Goal: Task Accomplishment & Management: Use online tool/utility

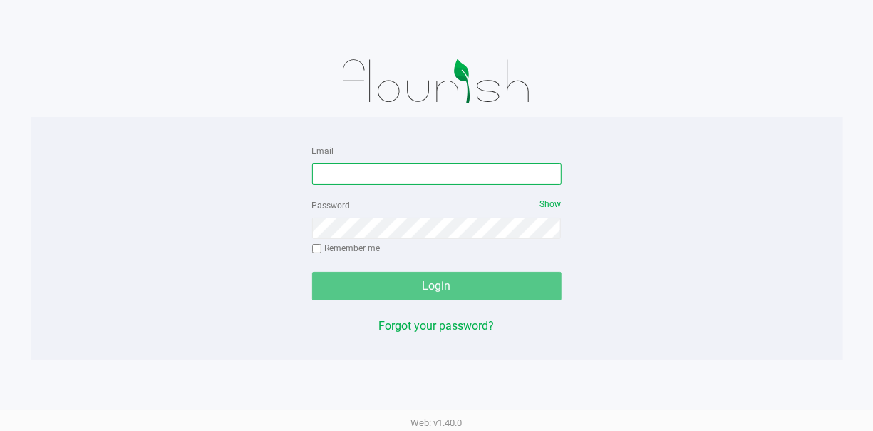
click at [349, 178] on input "Email" at bounding box center [437, 173] width 250 height 21
type input "[EMAIL_ADDRESS][DOMAIN_NAME]"
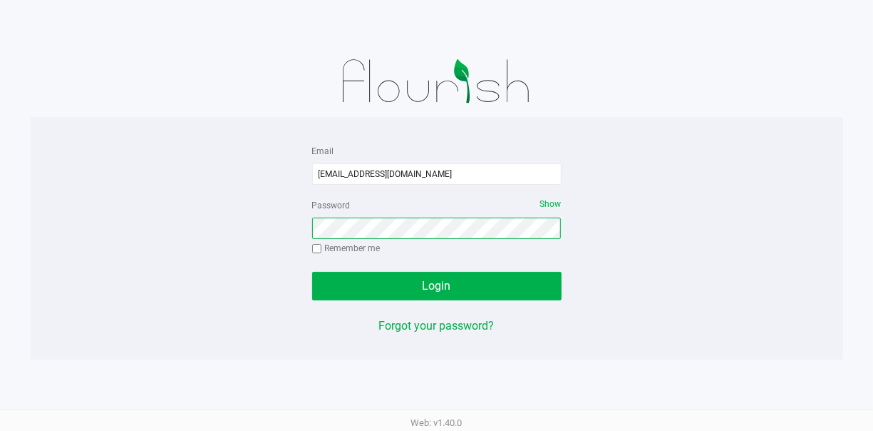
click at [312, 272] on button "Login" at bounding box center [437, 286] width 250 height 29
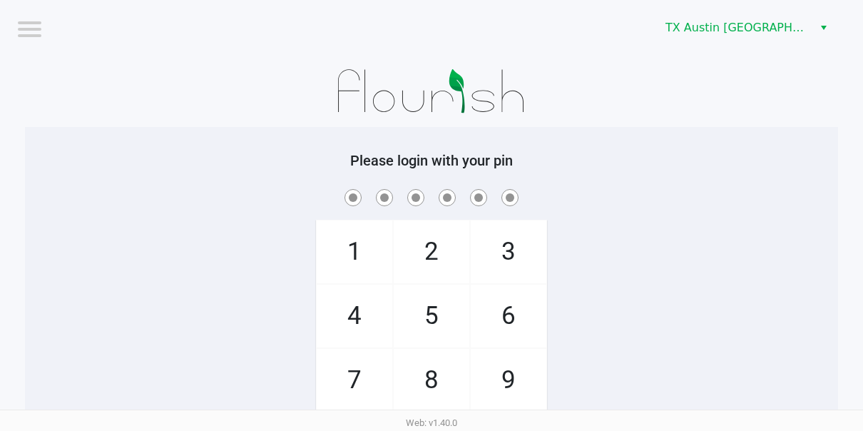
click at [521, 291] on span "6" at bounding box center [509, 315] width 76 height 63
checkbox input "true"
click at [530, 237] on span "3" at bounding box center [509, 251] width 76 height 63
checkbox input "true"
click at [518, 295] on span "6" at bounding box center [509, 315] width 76 height 63
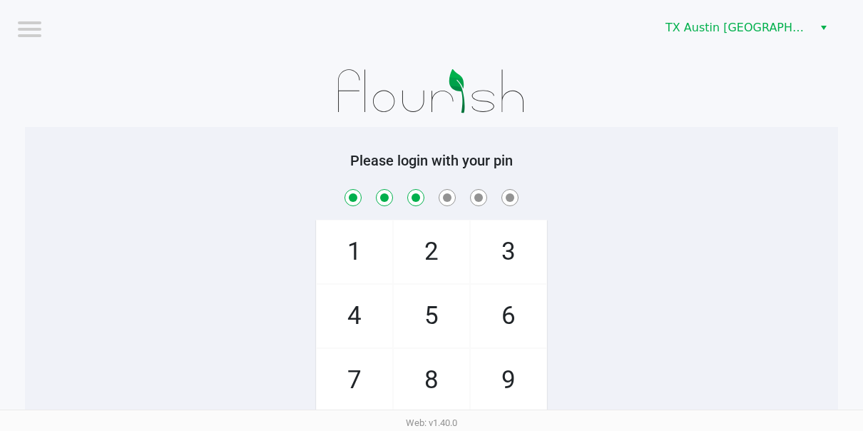
checkbox input "true"
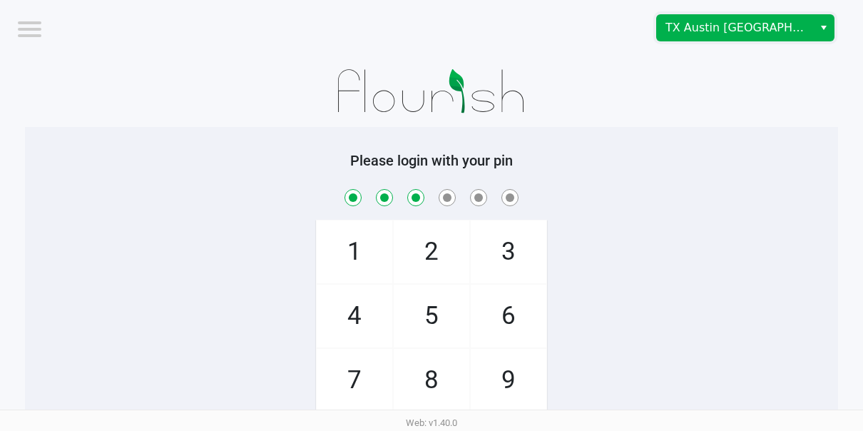
click at [728, 25] on span "TX Austin [GEOGRAPHIC_DATA]" at bounding box center [734, 27] width 139 height 17
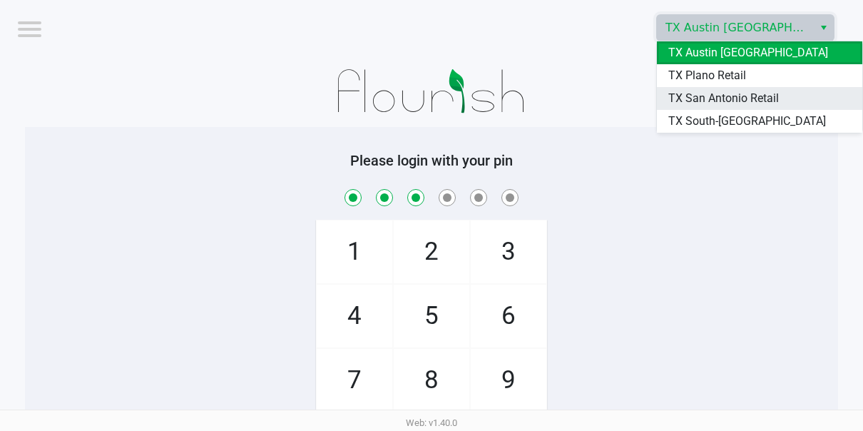
click at [694, 96] on span "TX San Antonio Retail" at bounding box center [723, 98] width 111 height 17
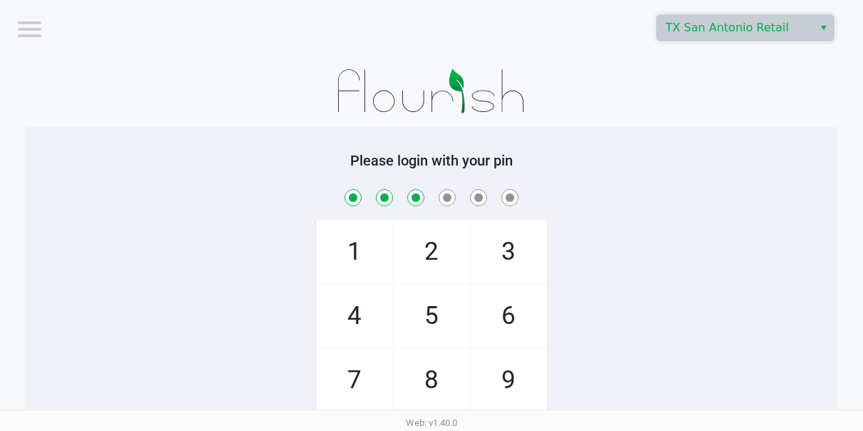
click at [607, 257] on div "1 4 7 2 5 8 0 3 6 9 Clear" at bounding box center [431, 331] width 813 height 290
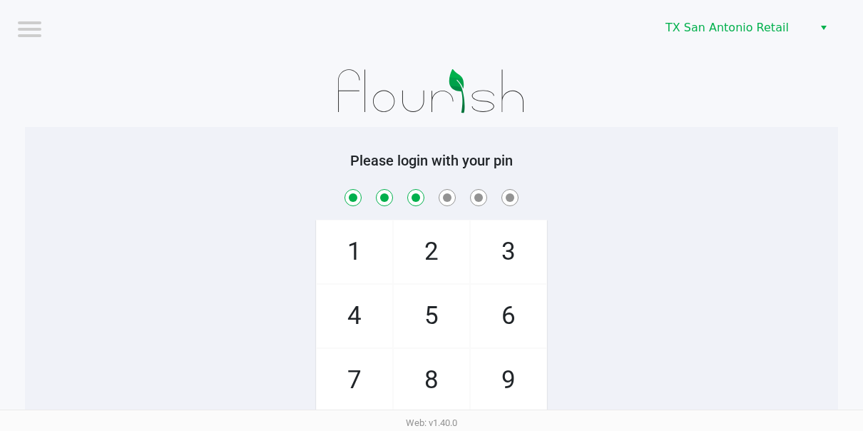
scroll to position [71, 0]
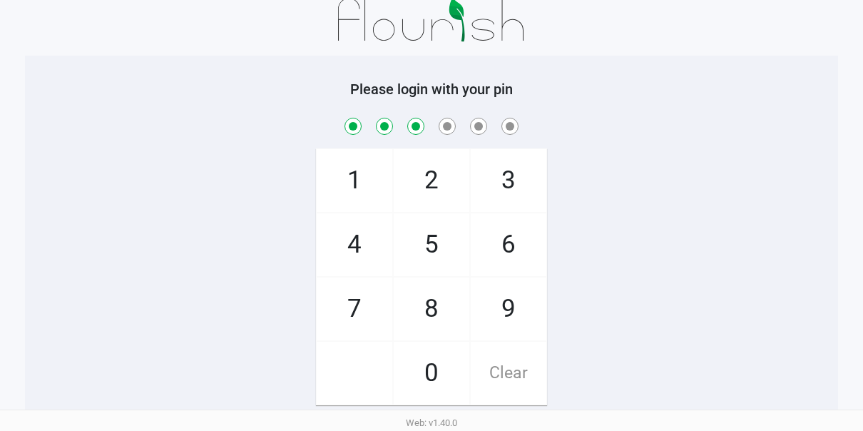
click at [460, 198] on span "2" at bounding box center [432, 180] width 76 height 63
checkbox input "true"
click at [507, 358] on span "Clear" at bounding box center [509, 373] width 76 height 63
checkbox input "false"
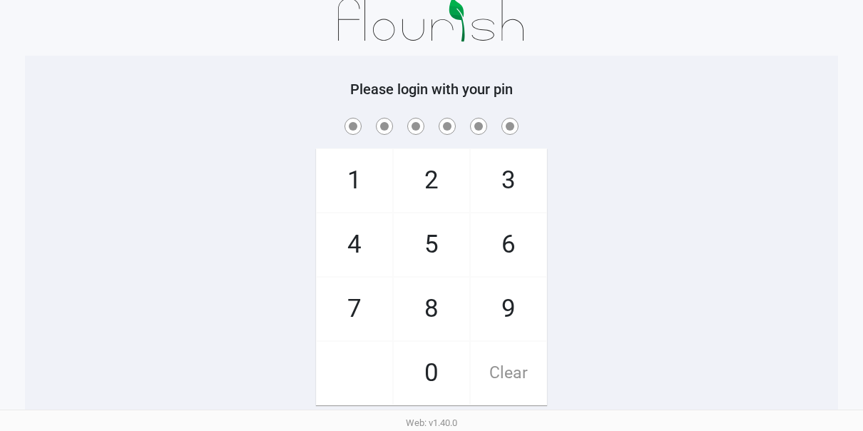
checkbox input "false"
click at [540, 250] on span "6" at bounding box center [509, 244] width 76 height 63
checkbox input "true"
click at [507, 175] on span "3" at bounding box center [509, 180] width 76 height 63
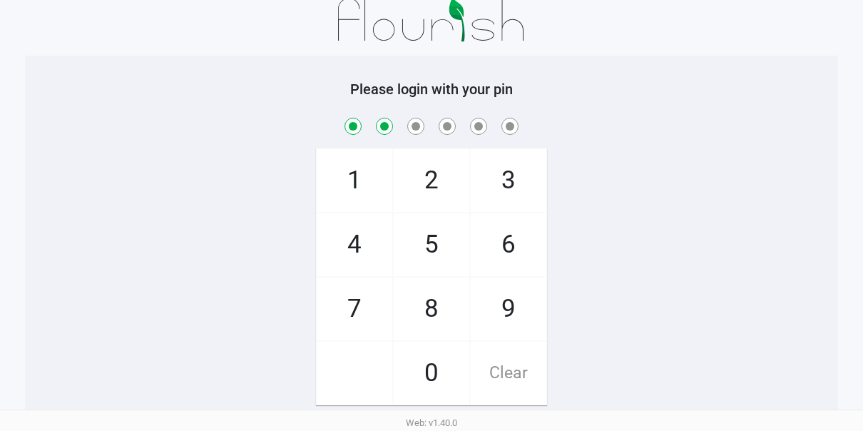
checkbox input "true"
click at [513, 232] on span "6" at bounding box center [509, 244] width 76 height 63
checkbox input "true"
click at [413, 383] on span "0" at bounding box center [432, 373] width 76 height 63
checkbox input "true"
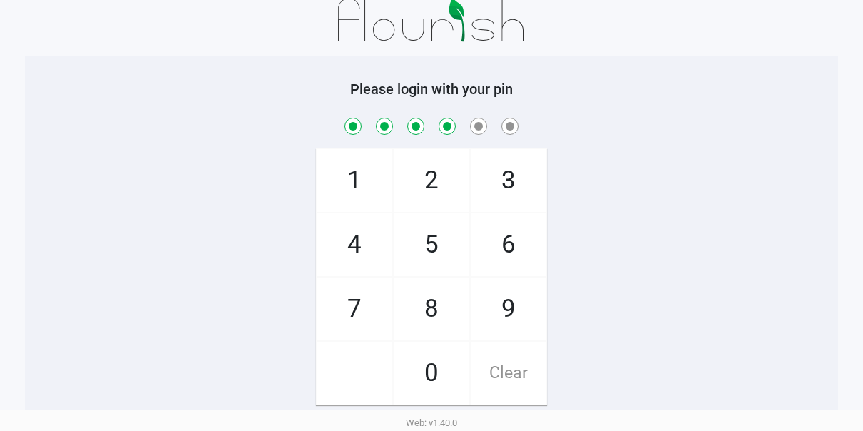
click at [518, 309] on span "9" at bounding box center [509, 308] width 76 height 63
checkbox input "true"
click at [299, 254] on div "1 4 7 2 5 8 0 3 6 9 Clear" at bounding box center [431, 260] width 813 height 290
click at [357, 247] on span "4" at bounding box center [355, 244] width 76 height 63
checkbox input "true"
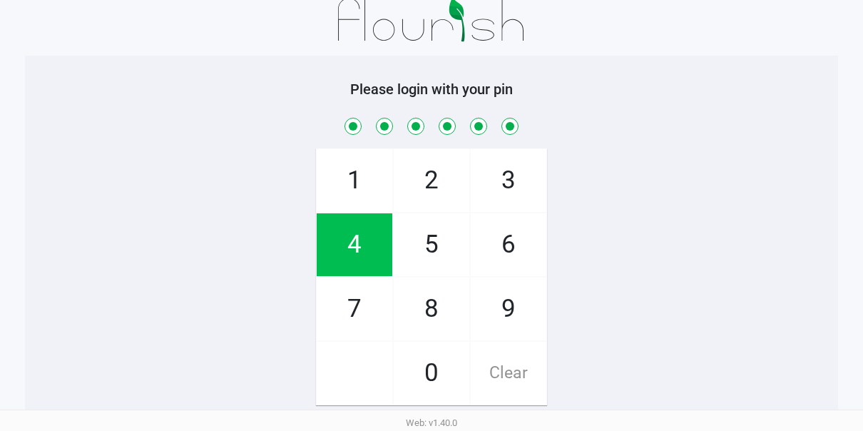
scroll to position [53, 0]
